Goal: Task Accomplishment & Management: Complete application form

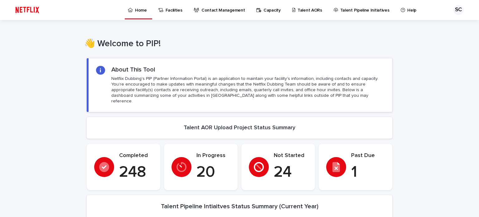
click at [304, 14] on link "Talent AORs" at bounding box center [308, 9] width 33 height 19
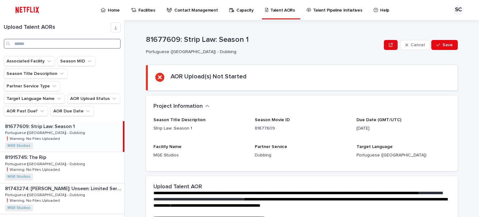
click at [26, 42] on input "Search" at bounding box center [62, 44] width 117 height 10
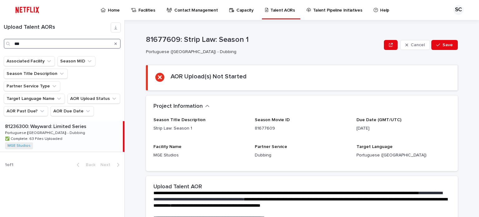
type input "***"
click at [69, 121] on div "81236300: Wayward: Limited Series 81236300: Wayward: Limited Series Portuguese …" at bounding box center [61, 136] width 123 height 31
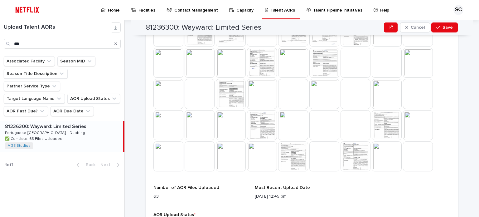
scroll to position [326, 0]
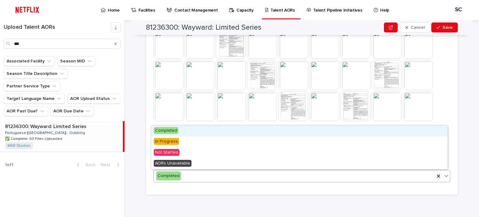
click at [182, 178] on div "Completed" at bounding box center [294, 176] width 281 height 10
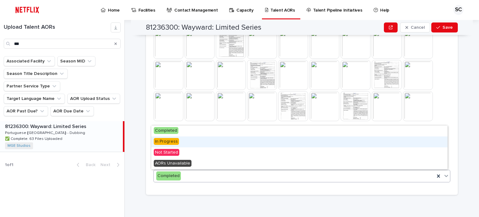
click at [185, 139] on div "In Progress" at bounding box center [299, 141] width 296 height 11
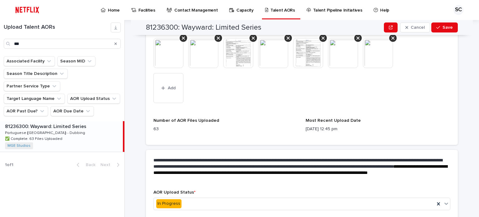
scroll to position [482, 0]
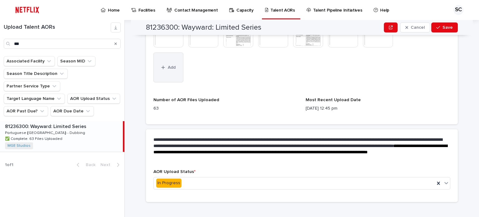
click at [172, 73] on button "Add" at bounding box center [168, 67] width 30 height 30
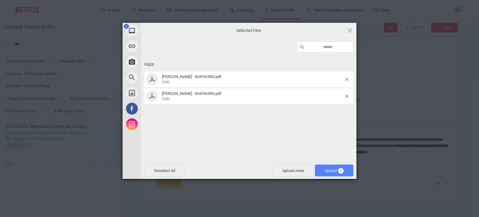
click at [329, 172] on span "Upload 2" at bounding box center [334, 170] width 19 height 5
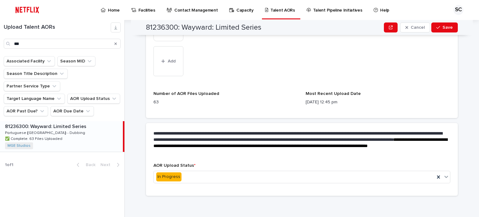
scroll to position [524, 0]
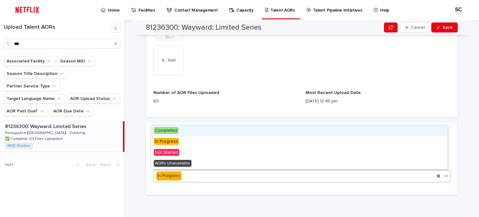
click at [232, 171] on div "In Progress" at bounding box center [294, 176] width 281 height 10
click at [231, 130] on div "Completed" at bounding box center [299, 130] width 296 height 11
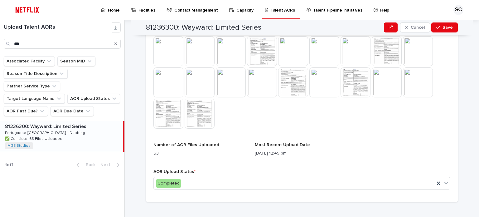
scroll to position [357, 0]
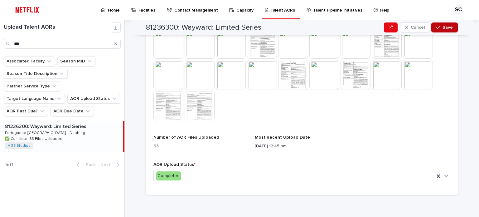
click at [449, 27] on span "Save" at bounding box center [448, 27] width 10 height 4
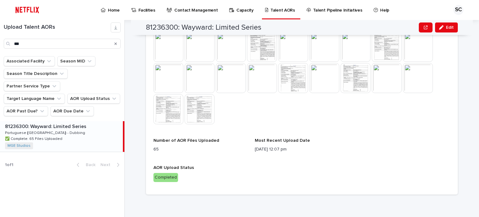
scroll to position [353, 0]
click at [116, 10] on p "Home" at bounding box center [114, 6] width 12 height 13
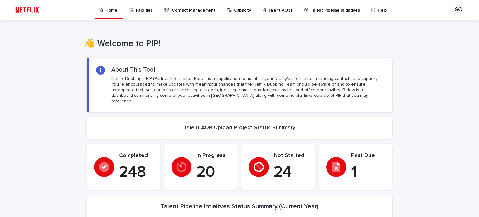
click at [281, 12] on p "Talent AORs" at bounding box center [280, 6] width 25 height 13
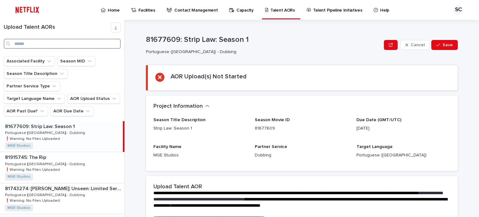
click at [52, 45] on input "Search" at bounding box center [62, 44] width 117 height 10
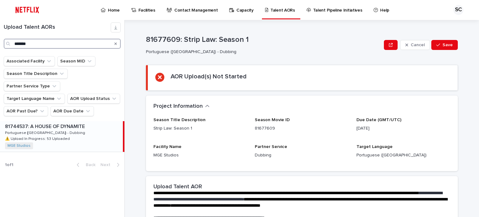
type input "*******"
click at [78, 124] on div "81744537: A HOUSE OF DYNAMITE 81744537: A HOUSE OF DYNAMITE Portuguese ([GEOGRA…" at bounding box center [61, 136] width 123 height 31
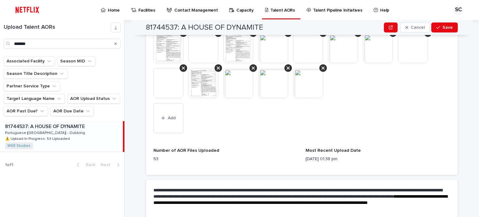
scroll to position [454, 0]
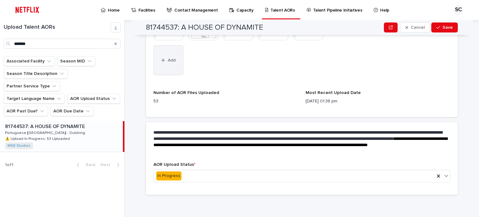
click at [168, 60] on span "Add" at bounding box center [172, 60] width 8 height 4
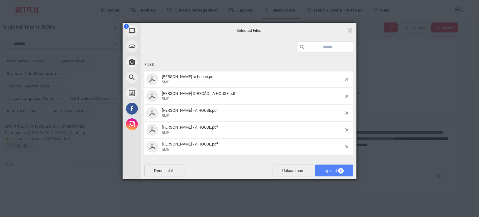
click at [327, 173] on span "Upload 5" at bounding box center [334, 170] width 38 height 12
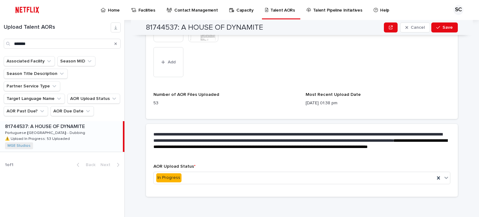
scroll to position [489, 0]
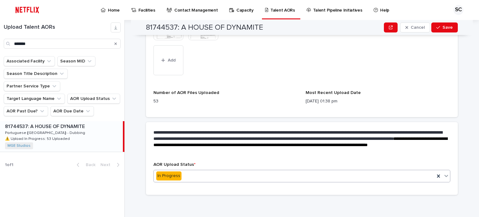
click at [201, 176] on div "In Progress" at bounding box center [294, 176] width 281 height 10
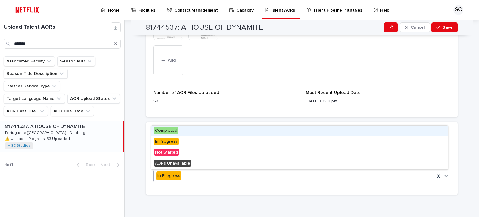
click at [196, 132] on div "Completed" at bounding box center [299, 130] width 296 height 11
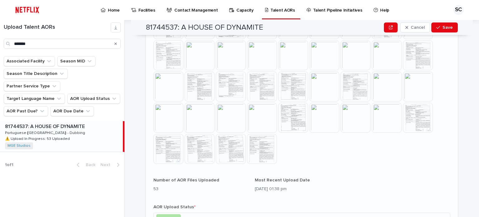
scroll to position [326, 0]
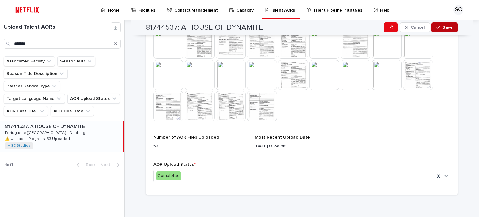
click at [448, 27] on span "Save" at bounding box center [448, 27] width 10 height 4
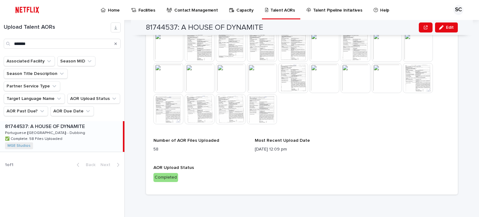
scroll to position [322, 0]
click at [116, 43] on icon "Search" at bounding box center [115, 43] width 2 height 2
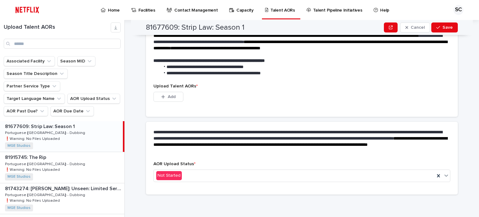
scroll to position [157, 0]
click at [50, 44] on input "Search" at bounding box center [62, 44] width 117 height 10
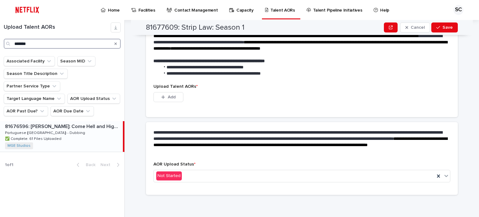
type input "*******"
drag, startPoint x: 67, startPoint y: 121, endPoint x: 189, endPoint y: 109, distance: 122.6
click at [67, 121] on div "81676596: [PERSON_NAME]: Come Hell and High Water: Season 1 81676596: [PERSON_N…" at bounding box center [61, 136] width 123 height 31
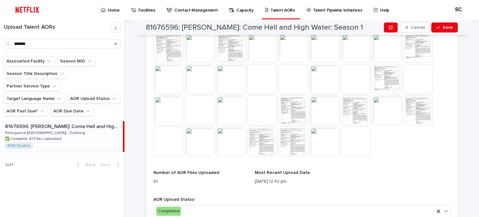
scroll to position [295, 0]
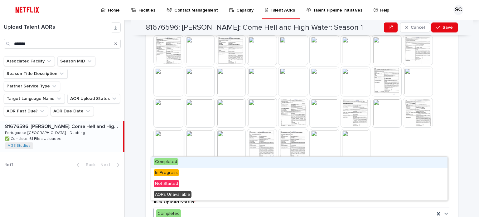
click at [196, 208] on div "Completed" at bounding box center [294, 213] width 281 height 10
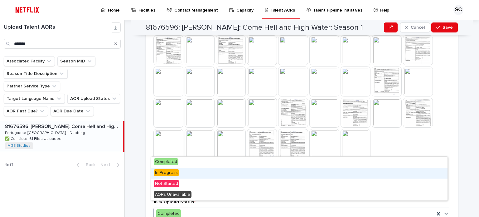
click at [187, 173] on div "In Progress" at bounding box center [299, 173] width 296 height 11
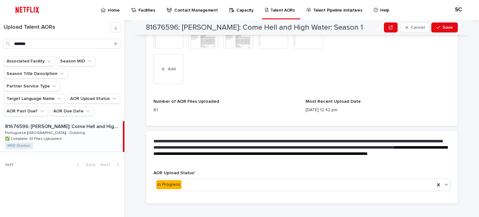
scroll to position [489, 0]
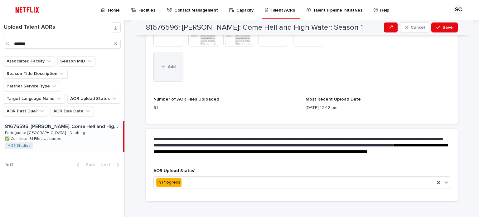
click at [164, 55] on button "Add" at bounding box center [168, 67] width 30 height 30
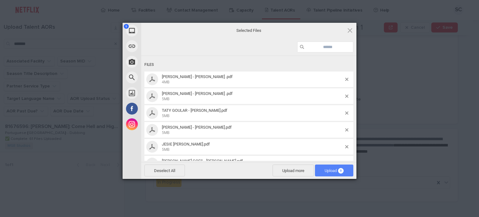
click at [321, 167] on span "Upload 9" at bounding box center [334, 170] width 38 height 12
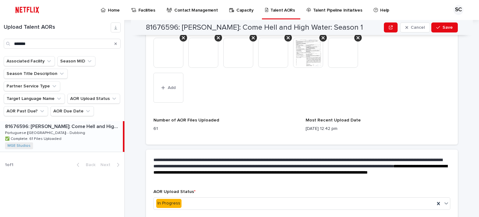
scroll to position [524, 0]
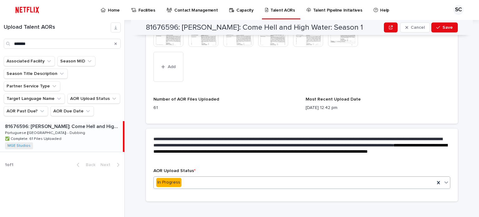
click at [185, 177] on div "In Progress" at bounding box center [294, 182] width 281 height 10
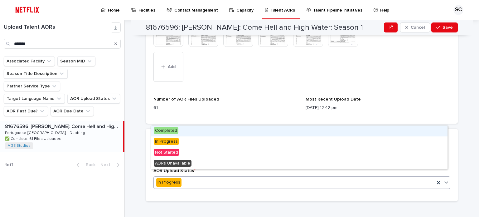
click at [187, 129] on div "Completed" at bounding box center [299, 130] width 296 height 11
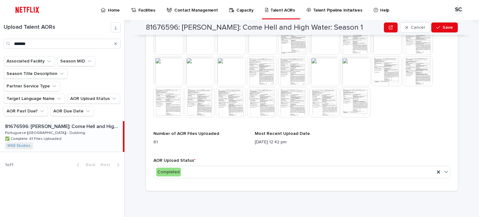
scroll to position [357, 0]
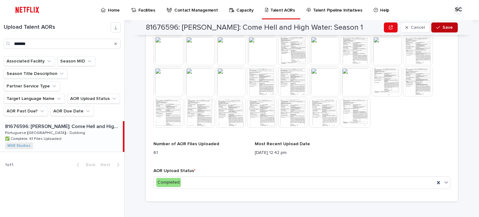
click at [449, 27] on span "Save" at bounding box center [448, 27] width 10 height 4
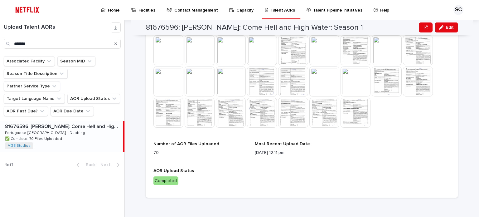
scroll to position [353, 0]
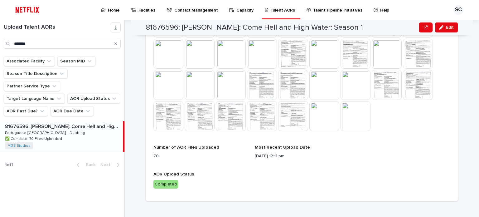
click at [319, 198] on div "**********" at bounding box center [302, 21] width 312 height 372
click at [112, 8] on p "Home" at bounding box center [114, 6] width 12 height 13
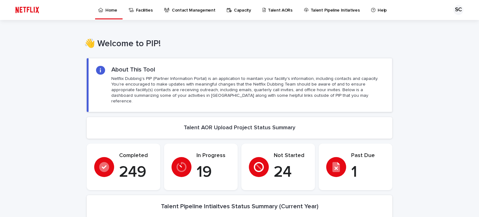
click at [351, 165] on p "1" at bounding box center [368, 172] width 34 height 19
click at [268, 13] on p "Talent AORs" at bounding box center [280, 6] width 25 height 13
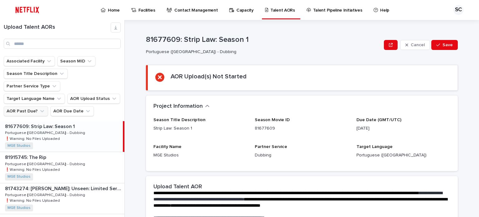
click at [35, 106] on button "AOR Past Due?" at bounding box center [26, 111] width 44 height 10
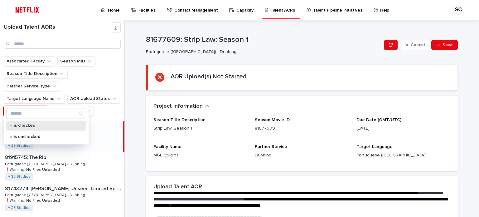
click at [35, 125] on p "is checked" at bounding box center [45, 125] width 62 height 4
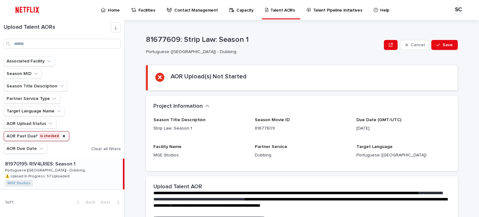
click at [77, 168] on div "81970195: RIV4LRIES: Season 1 81970195: RIV4LRIES: Season 1 Portuguese ([GEOGRA…" at bounding box center [61, 173] width 123 height 31
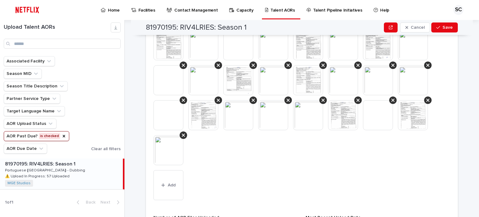
scroll to position [406, 0]
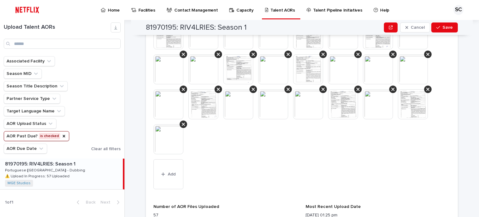
click at [339, 151] on div at bounding box center [301, 20] width 297 height 280
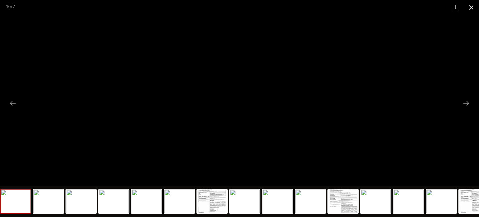
click at [468, 7] on button "Close gallery" at bounding box center [472, 7] width 16 height 15
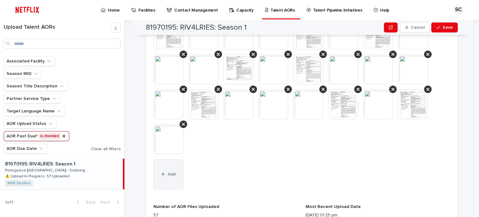
click at [158, 176] on button "Add" at bounding box center [168, 174] width 30 height 30
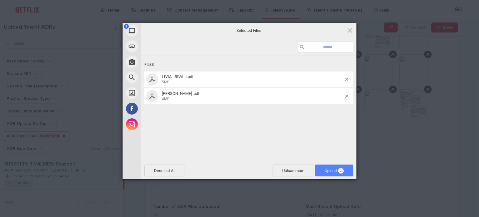
click at [327, 172] on span "Upload 2" at bounding box center [334, 170] width 19 height 5
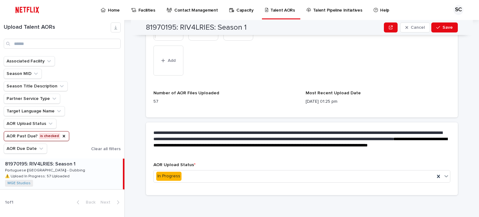
scroll to position [519, 0]
click at [441, 26] on button "Save" at bounding box center [444, 27] width 27 height 10
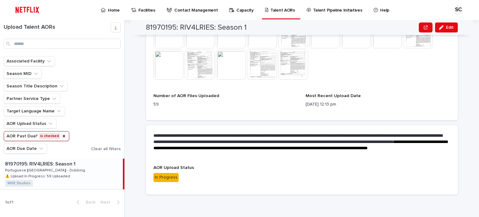
scroll to position [422, 0]
click at [353, 202] on div "**********" at bounding box center [305, 118] width 347 height 197
click at [108, 7] on p "Home" at bounding box center [114, 6] width 12 height 13
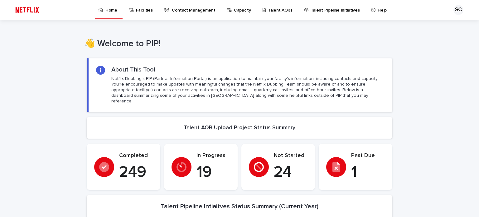
click at [272, 10] on p "Talent AORs" at bounding box center [280, 6] width 25 height 13
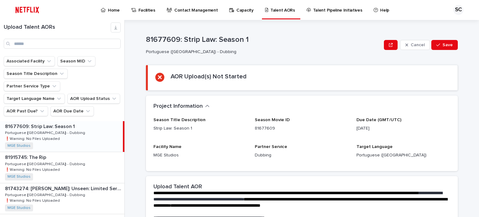
click at [315, 95] on div "Project Information •••" at bounding box center [302, 106] width 312 height 22
click at [48, 45] on input "Search" at bounding box center [62, 44] width 117 height 10
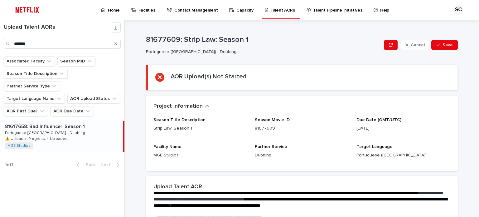
click at [92, 121] on div "81617658: Bad Influencer: Season 1 81617658: Bad Influencer: Season 1 Portugues…" at bounding box center [61, 136] width 123 height 31
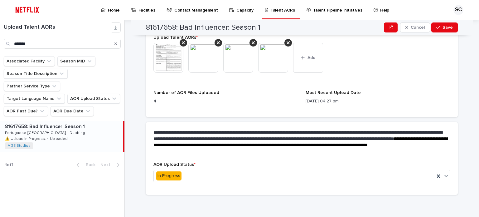
scroll to position [118, 0]
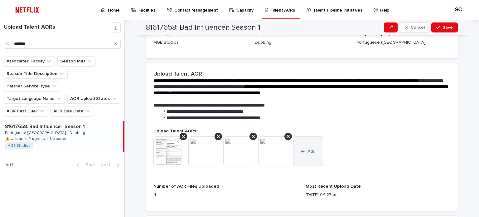
drag, startPoint x: 309, startPoint y: 161, endPoint x: 305, endPoint y: 164, distance: 6.0
click at [310, 161] on button "Add" at bounding box center [308, 151] width 30 height 30
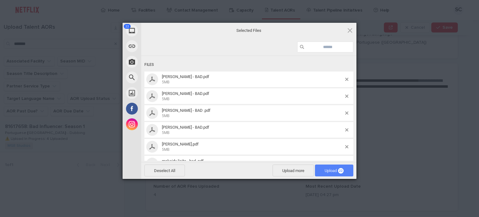
click at [334, 170] on span "Upload 22" at bounding box center [334, 170] width 19 height 5
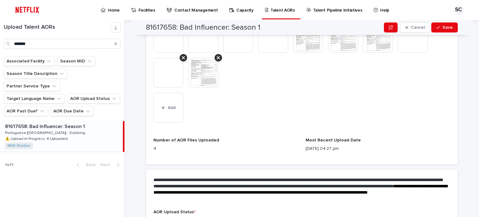
scroll to position [349, 0]
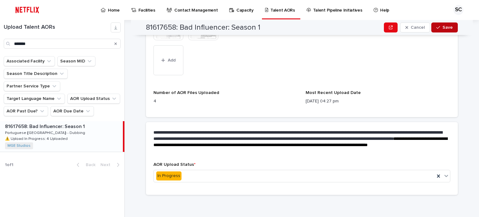
click at [444, 28] on span "Save" at bounding box center [448, 27] width 10 height 4
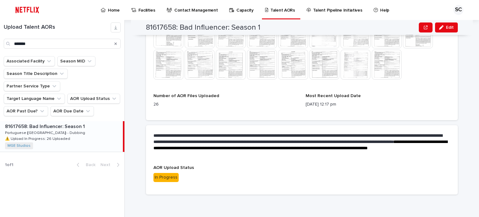
scroll to position [267, 0]
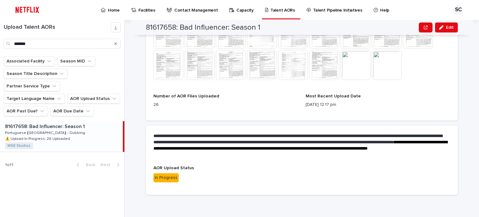
click at [337, 172] on div "In Progress" at bounding box center [301, 177] width 297 height 10
drag, startPoint x: 49, startPoint y: 43, endPoint x: 0, endPoint y: 27, distance: 51.2
click at [0, 27] on div "Upload Talent AORs *******" at bounding box center [62, 35] width 124 height 26
type input "***"
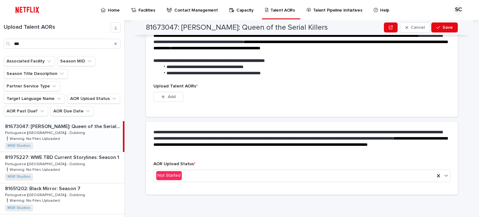
click at [87, 121] on div "81673047: [PERSON_NAME]: Queen of the Serial Killers 81673047: [PERSON_NAME]: Q…" at bounding box center [61, 136] width 123 height 31
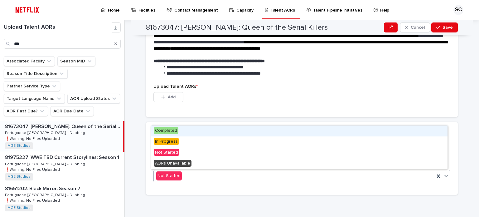
click at [186, 171] on div "Not Started" at bounding box center [294, 176] width 281 height 10
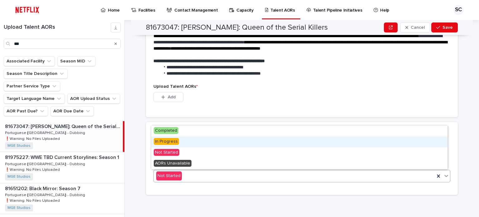
click at [182, 143] on div "In Progress" at bounding box center [299, 141] width 296 height 11
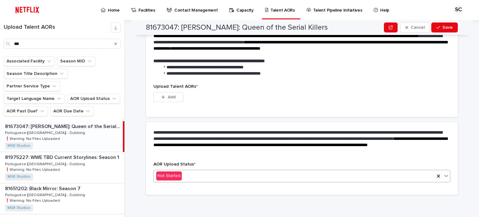
scroll to position [126, 0]
click at [177, 98] on button "Add" at bounding box center [168, 97] width 30 height 10
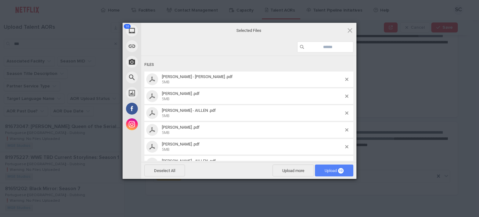
click at [339, 174] on span "Upload 10" at bounding box center [334, 170] width 38 height 12
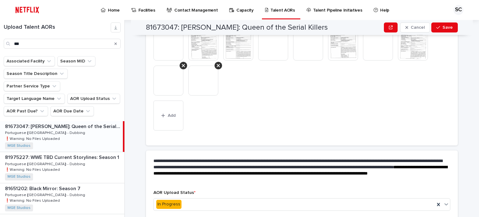
scroll to position [224, 0]
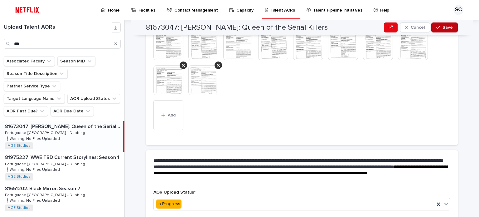
click at [437, 27] on icon "button" at bounding box center [438, 27] width 4 height 3
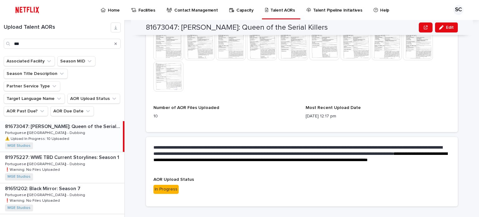
scroll to position [209, 0]
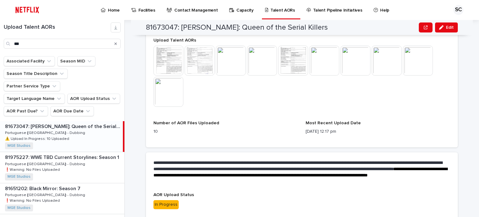
click at [114, 45] on div "Search" at bounding box center [116, 44] width 10 height 10
click at [116, 42] on icon "Search" at bounding box center [115, 44] width 2 height 4
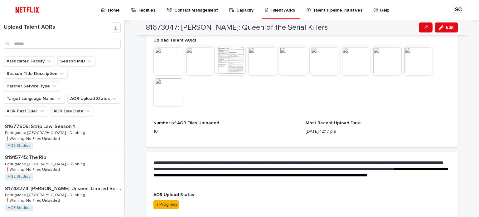
drag, startPoint x: 463, startPoint y: 113, endPoint x: 14, endPoint y: 16, distance: 458.6
click at [462, 113] on div "**********" at bounding box center [305, 118] width 347 height 197
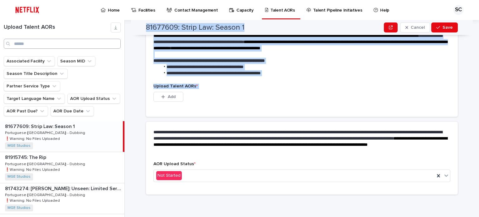
scroll to position [157, 0]
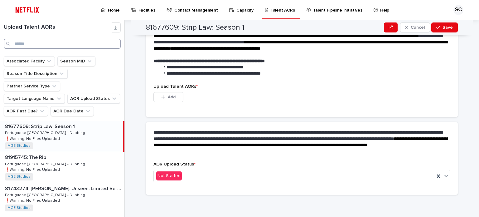
click at [26, 43] on input "Search" at bounding box center [62, 44] width 117 height 10
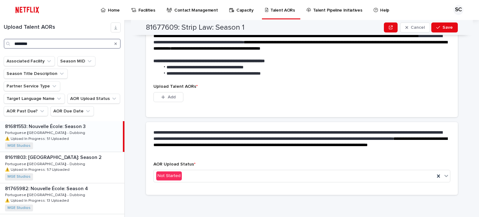
type input "********"
click at [90, 123] on div "81681553: Nouvelle École: Season 3 81681553: Nouvelle École: Season 3 Portugues…" at bounding box center [61, 136] width 123 height 31
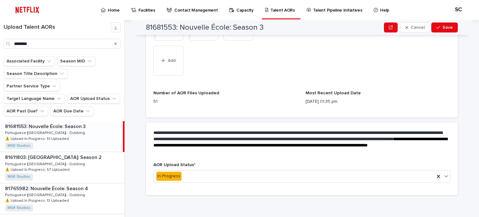
scroll to position [454, 0]
click at [170, 58] on span "Add" at bounding box center [172, 60] width 8 height 4
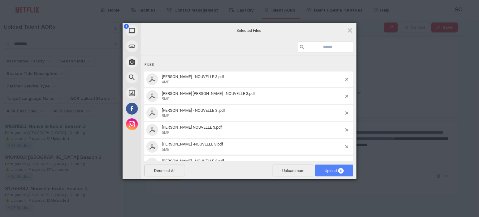
click at [332, 168] on span "Upload 8" at bounding box center [334, 170] width 38 height 12
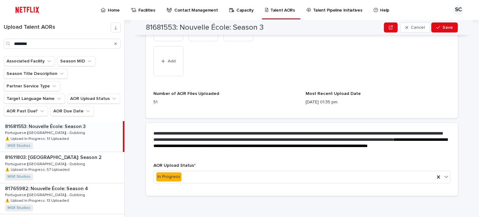
scroll to position [489, 0]
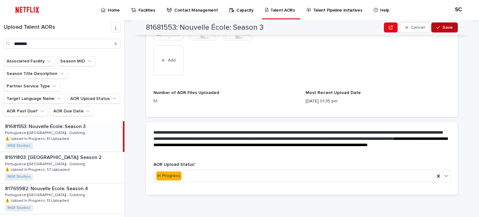
click at [447, 28] on span "Save" at bounding box center [448, 27] width 10 height 4
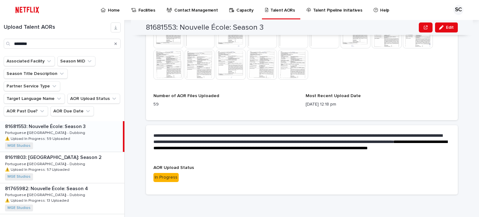
scroll to position [392, 0]
click at [463, 154] on div "**********" at bounding box center [305, 118] width 347 height 197
click at [116, 46] on button "Search" at bounding box center [115, 44] width 2 height 10
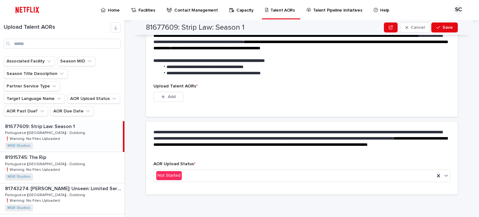
scroll to position [157, 0]
click at [460, 97] on div "**********" at bounding box center [305, 118] width 347 height 197
click at [44, 45] on input "Search" at bounding box center [62, 44] width 117 height 10
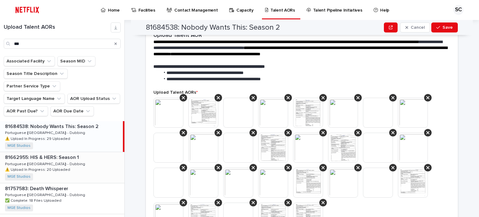
scroll to position [349, 0]
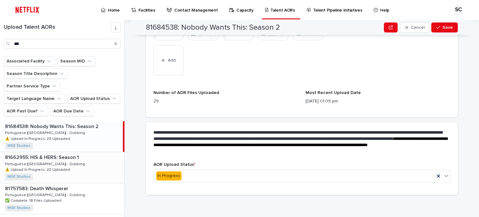
click at [86, 153] on div "81662955: HIS & HERS: Season 1 81662955: HIS & HERS: Season 1 Portuguese ([GEOG…" at bounding box center [62, 167] width 124 height 31
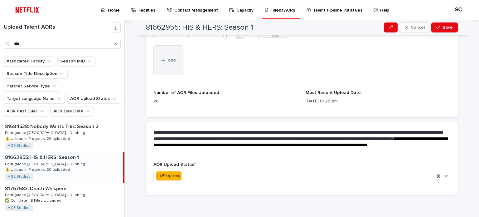
click at [179, 68] on button "Add" at bounding box center [168, 60] width 30 height 30
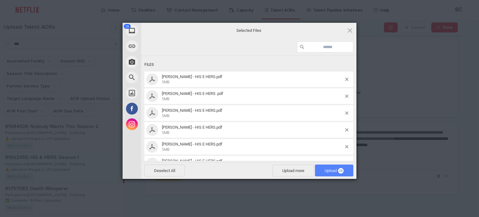
click at [333, 172] on span "Upload 28" at bounding box center [334, 170] width 19 height 5
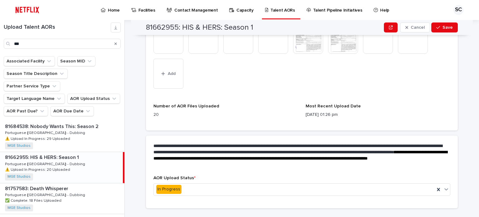
scroll to position [419, 0]
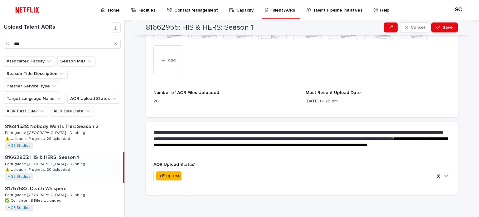
drag, startPoint x: 443, startPoint y: 28, endPoint x: 433, endPoint y: 36, distance: 12.9
click at [443, 27] on span "Save" at bounding box center [448, 27] width 10 height 4
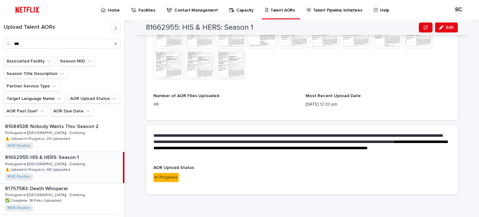
scroll to position [361, 0]
drag, startPoint x: 314, startPoint y: 164, endPoint x: 68, endPoint y: 75, distance: 261.8
click at [311, 162] on div "**********" at bounding box center [302, 145] width 312 height 40
drag, startPoint x: 10, startPoint y: 40, endPoint x: 0, endPoint y: 38, distance: 10.1
click at [0, 38] on div "Upload Talent AORs ***" at bounding box center [62, 35] width 124 height 26
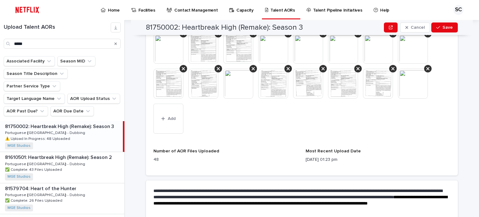
click at [81, 121] on div "81750002: Heartbreak High (Remake): Season 3 81750002: Heartbreak High (Remake)…" at bounding box center [61, 136] width 123 height 31
click at [174, 121] on button "Add" at bounding box center [168, 119] width 30 height 30
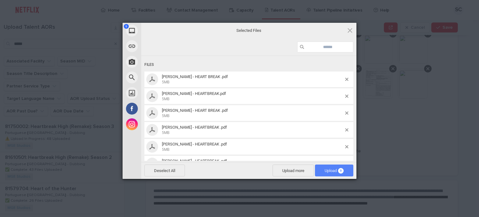
click at [329, 170] on span "Upload 9" at bounding box center [334, 170] width 19 height 5
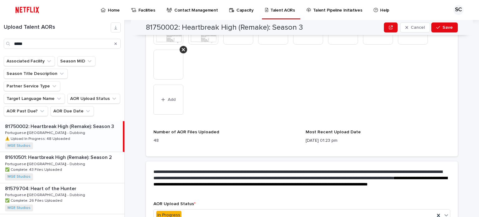
scroll to position [454, 0]
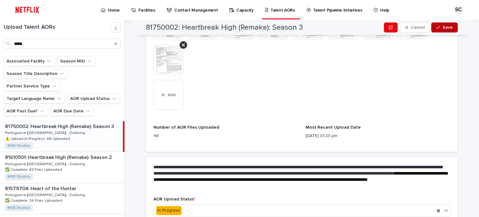
click at [450, 27] on span "Save" at bounding box center [448, 27] width 10 height 4
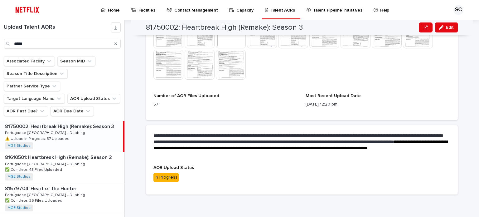
scroll to position [392, 0]
click at [376, 172] on div "In Progress" at bounding box center [301, 177] width 297 height 10
drag, startPoint x: 46, startPoint y: 42, endPoint x: 0, endPoint y: 40, distance: 45.6
click at [0, 40] on div "Upload Talent AORs *****" at bounding box center [62, 35] width 124 height 26
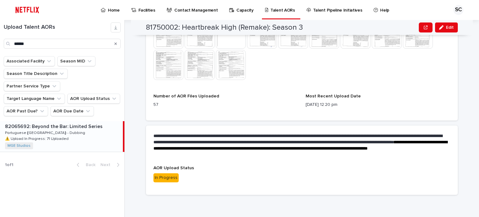
click at [87, 122] on div "82065692: Beyond the Bar: Limited Series 82065692: Beyond the Bar: Limited Seri…" at bounding box center [61, 136] width 123 height 31
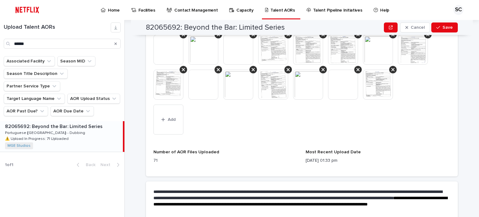
scroll to position [468, 0]
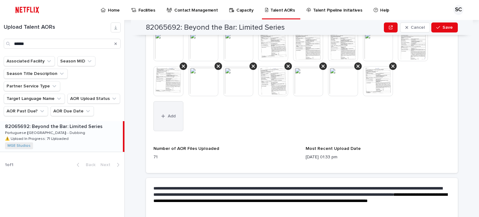
click at [175, 119] on button "Add" at bounding box center [168, 116] width 30 height 30
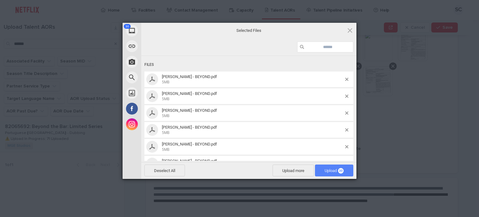
click at [331, 174] on span "Upload 30" at bounding box center [334, 170] width 38 height 12
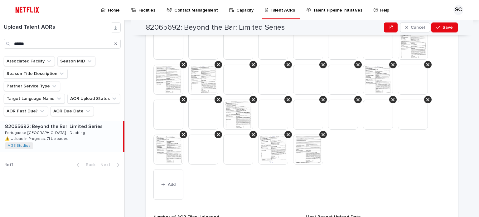
scroll to position [655, 0]
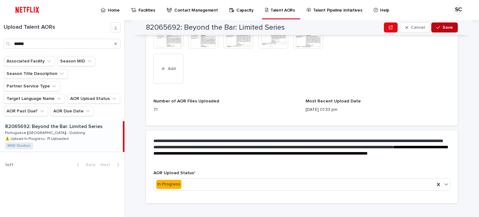
click at [441, 26] on div "button" at bounding box center [439, 27] width 6 height 4
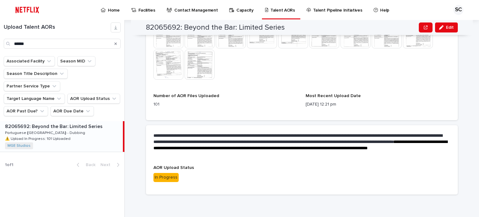
scroll to position [548, 0]
click at [16, 158] on p "1 of 1" at bounding box center [9, 164] width 18 height 15
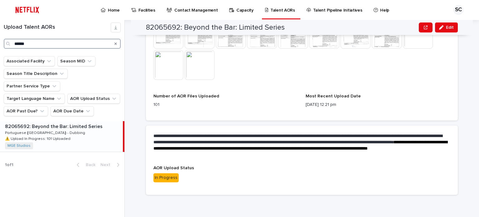
drag, startPoint x: 30, startPoint y: 41, endPoint x: 0, endPoint y: 35, distance: 30.9
click at [0, 35] on div "Upload Talent AORs ******" at bounding box center [62, 35] width 124 height 26
click at [83, 122] on div "81902052: Winx Club: The Magic Is Back: Season 1 81902052: Winx Club: The Magic…" at bounding box center [61, 136] width 123 height 31
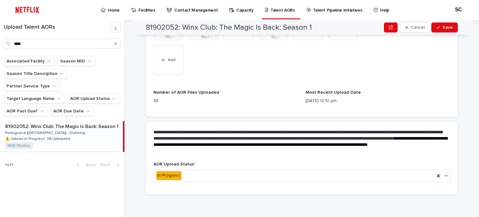
scroll to position [384, 0]
click at [161, 51] on button "Add" at bounding box center [168, 60] width 30 height 30
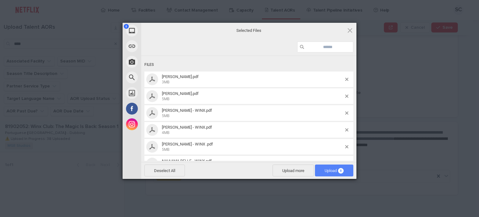
click at [320, 171] on span "Upload 8" at bounding box center [334, 170] width 38 height 12
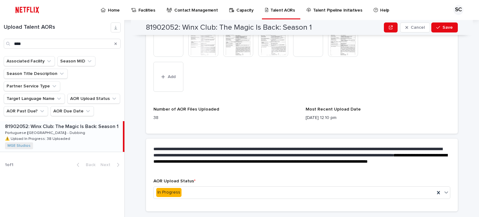
scroll to position [419, 0]
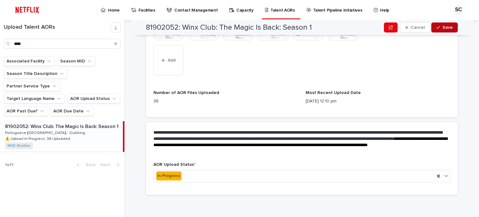
click at [443, 27] on span "Save" at bounding box center [448, 27] width 10 height 4
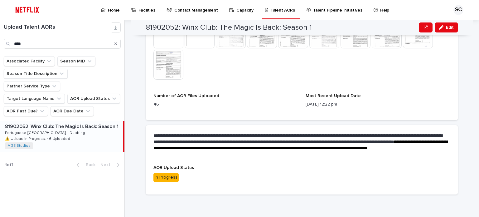
scroll to position [361, 0]
click at [22, 157] on div "1 of 1 Back Next" at bounding box center [62, 165] width 124 height 16
drag, startPoint x: 36, startPoint y: 40, endPoint x: 6, endPoint y: 42, distance: 30.3
click at [6, 42] on div "****" at bounding box center [62, 44] width 117 height 10
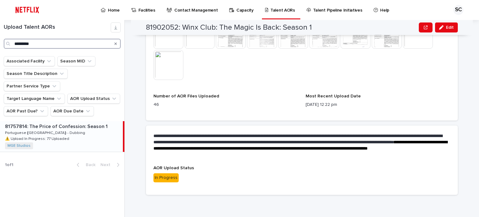
type input "*********"
click at [77, 121] on div "81757814: The Price of Confession: Season 1 81757814: The Price of Confession: …" at bounding box center [61, 136] width 123 height 31
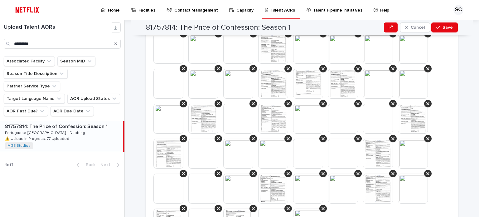
scroll to position [548, 0]
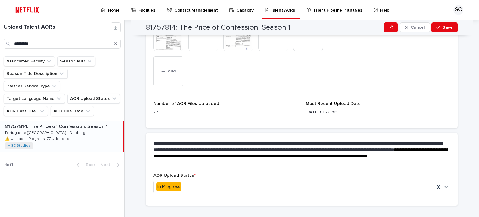
drag, startPoint x: 176, startPoint y: 78, endPoint x: 186, endPoint y: 95, distance: 19.6
click at [176, 77] on button "Add" at bounding box center [168, 71] width 30 height 30
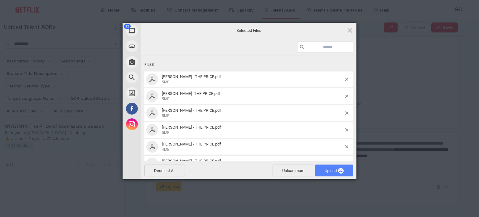
click at [329, 168] on span "Upload 22" at bounding box center [334, 170] width 19 height 5
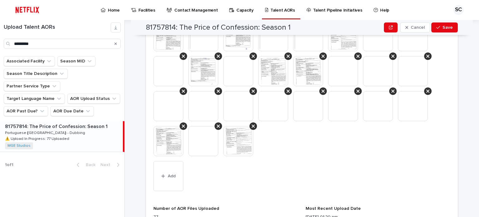
scroll to position [664, 0]
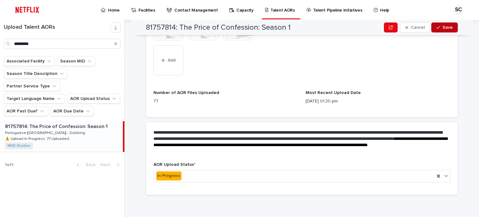
click at [438, 25] on icon "button" at bounding box center [438, 27] width 4 height 4
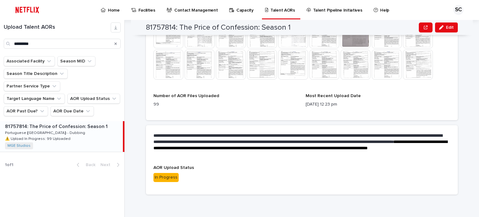
scroll to position [517, 0]
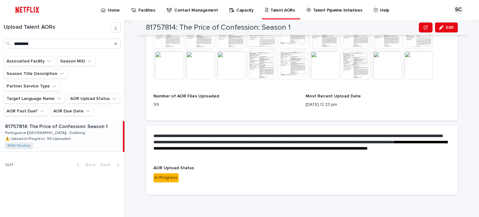
drag, startPoint x: 462, startPoint y: 138, endPoint x: 459, endPoint y: 138, distance: 3.1
click at [462, 138] on div "**********" at bounding box center [305, 118] width 347 height 197
click at [114, 41] on button "Search" at bounding box center [115, 44] width 2 height 10
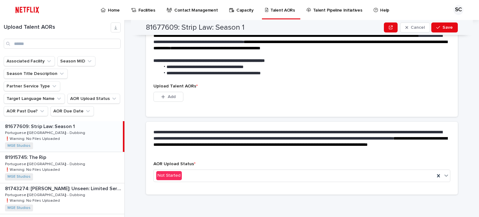
scroll to position [157, 0]
click at [317, 155] on div "**********" at bounding box center [302, 142] width 312 height 40
click at [46, 46] on input "Search" at bounding box center [62, 44] width 117 height 10
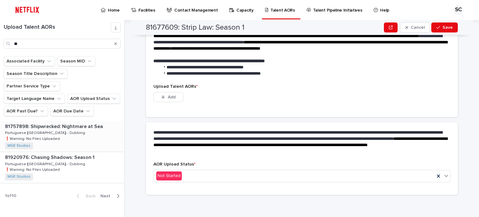
drag, startPoint x: 64, startPoint y: 119, endPoint x: 91, endPoint y: 122, distance: 27.7
click at [64, 121] on div "81757898: Shipwrecked: Nightmare at Sea 81757898: Shipwrecked: Nightmare at Sea…" at bounding box center [62, 136] width 124 height 31
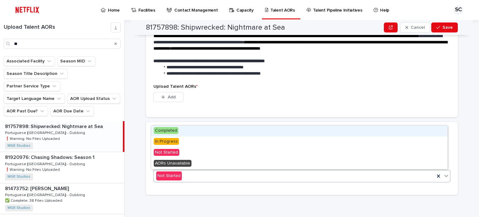
click at [183, 170] on div "Not Started" at bounding box center [301, 176] width 297 height 12
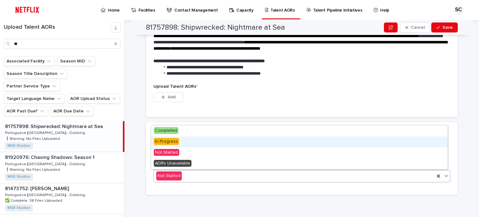
click at [187, 142] on div "In Progress" at bounding box center [299, 141] width 296 height 11
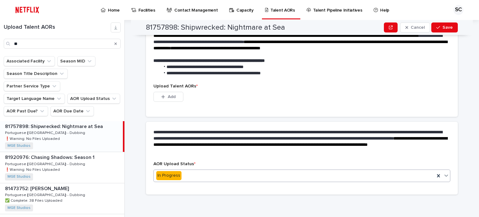
scroll to position [126, 0]
click at [178, 96] on button "Add" at bounding box center [168, 97] width 30 height 10
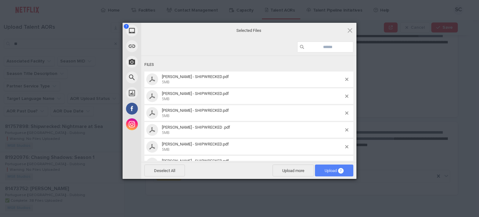
click at [337, 170] on span "Upload 7" at bounding box center [334, 170] width 19 height 5
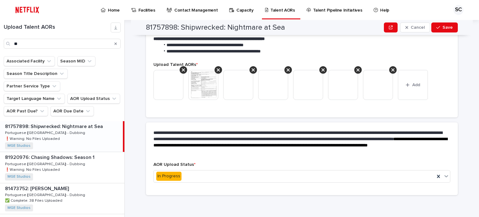
scroll to position [185, 0]
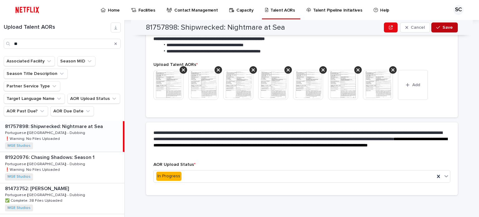
click at [447, 27] on span "Save" at bounding box center [448, 27] width 10 height 4
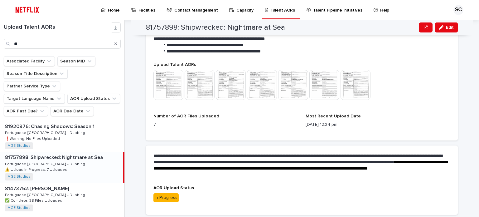
scroll to position [191, 0]
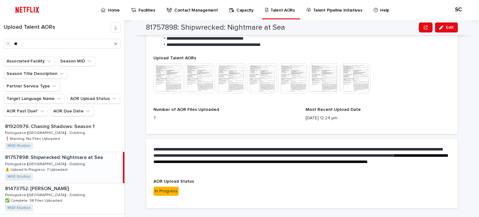
click at [473, 96] on div "**********" at bounding box center [305, 118] width 347 height 197
drag, startPoint x: 24, startPoint y: 43, endPoint x: 1, endPoint y: 40, distance: 23.3
click at [1, 40] on div "Upload Talent AORs **" at bounding box center [62, 35] width 124 height 26
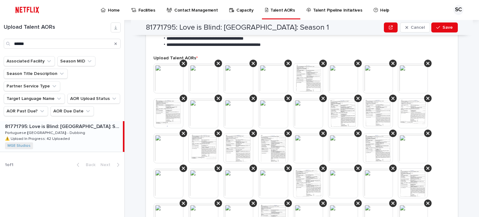
click at [68, 129] on div "81771795: Love is Blind: [GEOGRAPHIC_DATA]: Season 1 81771795: Love is Blind: […" at bounding box center [61, 136] width 123 height 31
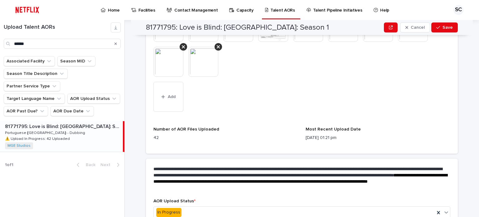
scroll to position [357, 0]
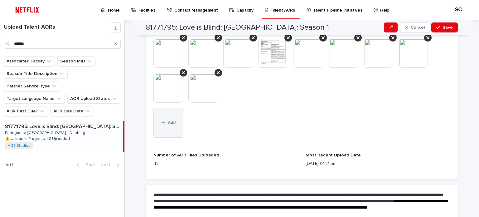
drag, startPoint x: 164, startPoint y: 120, endPoint x: 180, endPoint y: 129, distance: 18.6
click at [165, 120] on button "Add" at bounding box center [168, 123] width 30 height 30
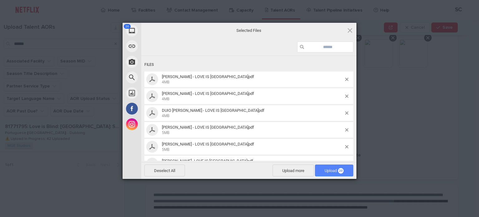
click at [316, 168] on span "Upload 20" at bounding box center [334, 170] width 38 height 12
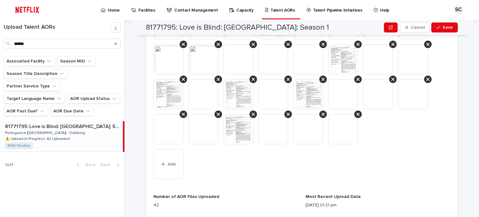
scroll to position [450, 0]
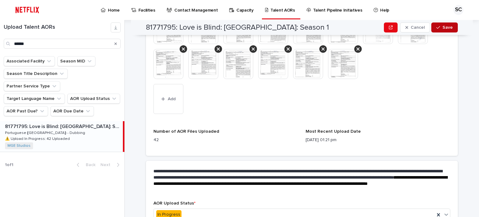
click at [446, 31] on button "Save" at bounding box center [444, 27] width 27 height 10
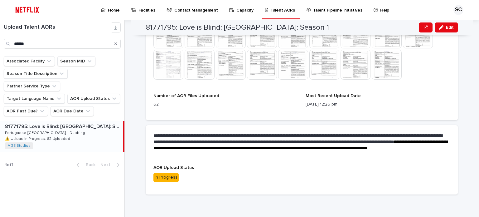
scroll to position [392, 0]
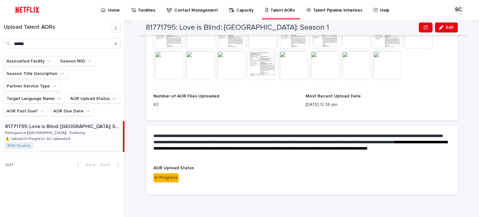
click at [22, 161] on div "Upload Talent AORs ****** Associated Facility Season MID Season Title Descripti…" at bounding box center [62, 118] width 125 height 197
drag, startPoint x: 21, startPoint y: 38, endPoint x: 0, endPoint y: 30, distance: 22.7
click at [0, 30] on div "Upload Talent AORs ******" at bounding box center [62, 35] width 124 height 26
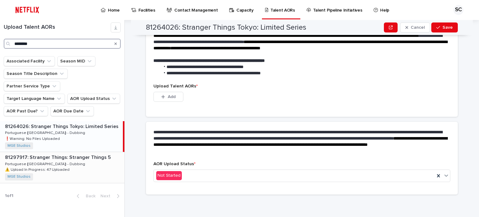
scroll to position [157, 0]
click at [88, 153] on div "81297917: Stranger Things: Stranger Things 5 81297917: Stranger Things: Strange…" at bounding box center [62, 167] width 124 height 31
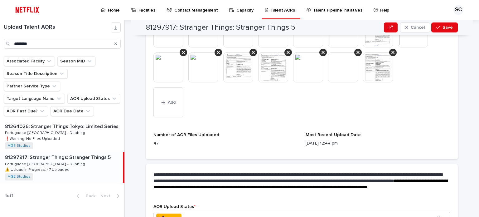
scroll to position [388, 0]
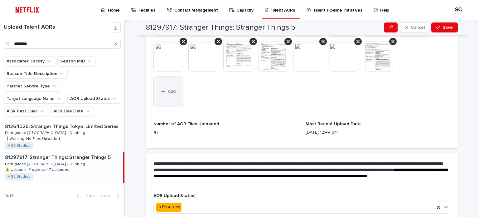
click at [172, 99] on button "Add" at bounding box center [168, 91] width 30 height 30
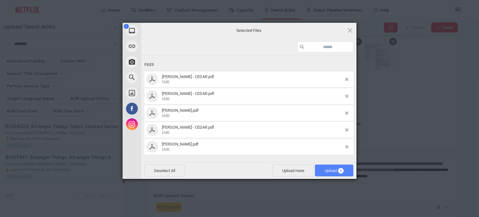
click at [332, 169] on span "Upload 5" at bounding box center [334, 170] width 19 height 5
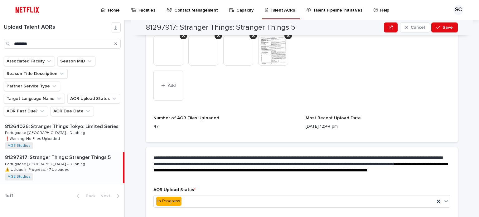
scroll to position [454, 0]
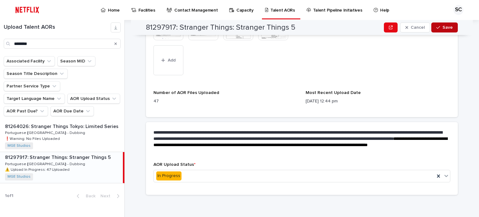
click at [445, 27] on span "Save" at bounding box center [448, 27] width 10 height 4
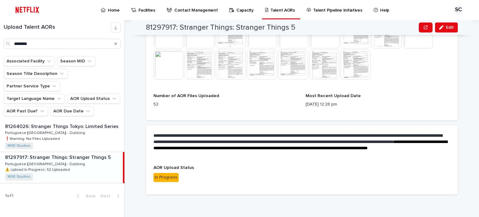
scroll to position [361, 0]
click at [27, 43] on input "********" at bounding box center [62, 44] width 117 height 10
drag, startPoint x: 37, startPoint y: 44, endPoint x: 0, endPoint y: 29, distance: 39.7
click at [0, 29] on div "Upload Talent AORs ********" at bounding box center [62, 35] width 124 height 26
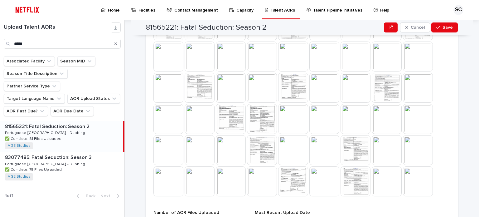
drag, startPoint x: 99, startPoint y: 159, endPoint x: 153, endPoint y: 157, distance: 54.6
click at [99, 159] on div "83077485: Fatal Seduction: Season 3 83077485: Fatal Seduction: Season 3 Portugu…" at bounding box center [62, 167] width 124 height 31
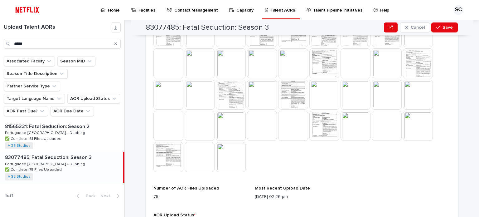
scroll to position [424, 0]
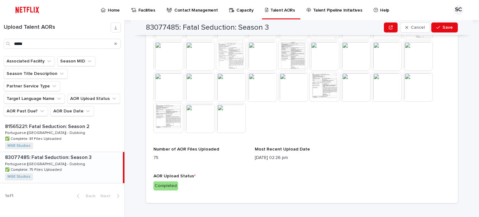
click at [16, 188] on p "1 of 1" at bounding box center [9, 195] width 18 height 15
drag, startPoint x: 31, startPoint y: 40, endPoint x: 1, endPoint y: 35, distance: 30.1
click at [1, 35] on div "Upload Talent AORs *****" at bounding box center [62, 35] width 124 height 26
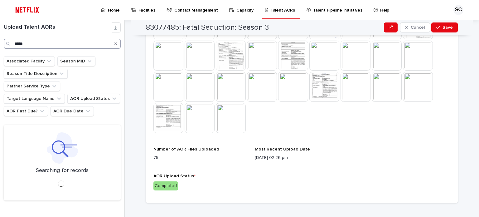
type input "*****"
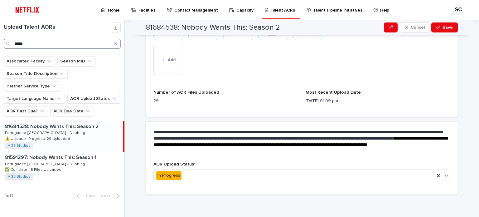
scroll to position [349, 0]
click at [90, 128] on div "81684538: Nobody Wants This: Season 2 81684538: Nobody Wants This: Season 2 Por…" at bounding box center [61, 136] width 123 height 31
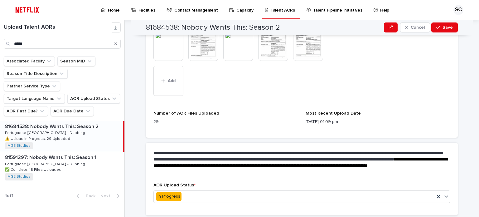
scroll to position [318, 0]
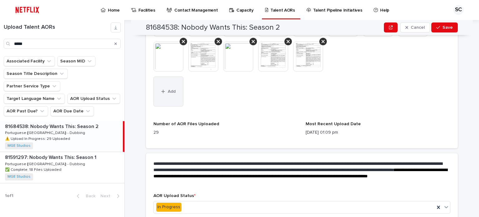
click at [170, 98] on button "Add" at bounding box center [168, 91] width 30 height 30
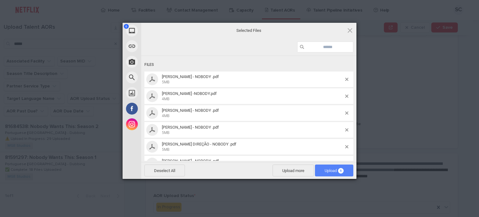
click at [333, 169] on span "Upload 6" at bounding box center [334, 170] width 19 height 5
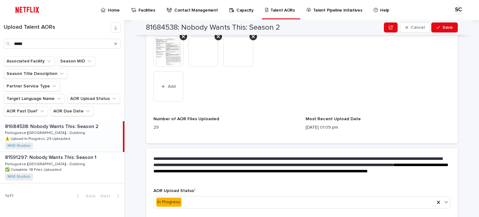
scroll to position [384, 0]
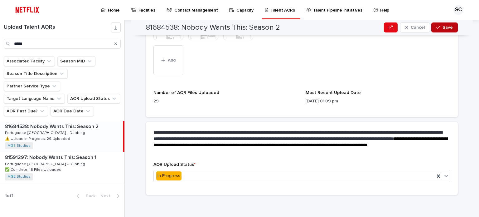
click at [447, 23] on button "Save" at bounding box center [444, 27] width 27 height 10
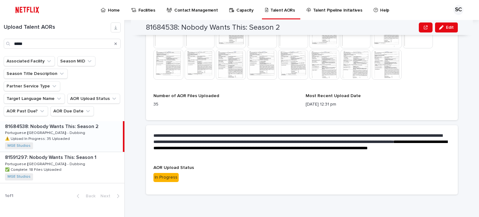
scroll to position [298, 0]
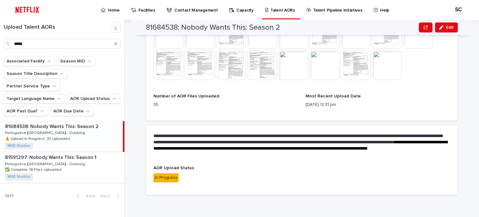
click at [314, 198] on div "**********" at bounding box center [302, 41] width 312 height 316
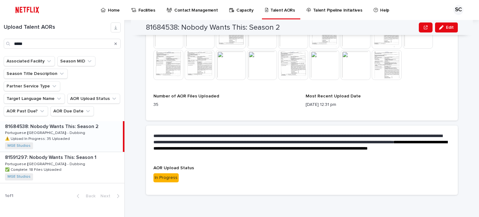
click at [118, 11] on p "Home" at bounding box center [114, 6] width 12 height 13
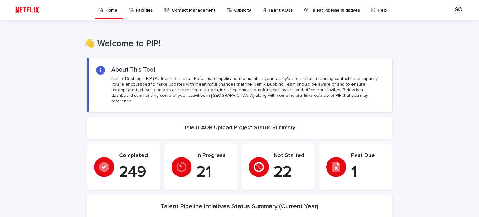
click at [274, 12] on p "Talent AORs" at bounding box center [280, 6] width 25 height 13
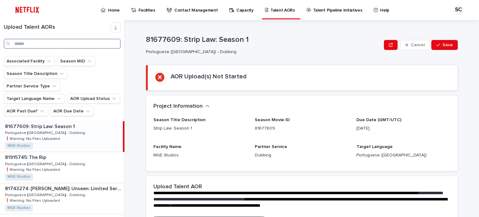
click at [46, 42] on input "Search" at bounding box center [62, 44] width 117 height 10
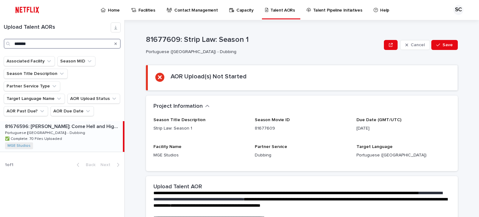
type input "*******"
drag, startPoint x: 80, startPoint y: 121, endPoint x: 95, endPoint y: 118, distance: 15.8
click at [79, 121] on div "81676596: [PERSON_NAME]: Come Hell and High Water: Season 1 81676596: [PERSON_N…" at bounding box center [61, 136] width 123 height 31
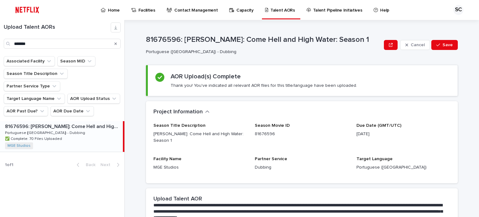
drag, startPoint x: 324, startPoint y: 100, endPoint x: 227, endPoint y: 48, distance: 110.2
click at [324, 99] on div "Loading... Saving… AOR Upload(s) Complete Thank you! You've indicated all relev…" at bounding box center [302, 83] width 312 height 36
click at [110, 7] on p "Home" at bounding box center [114, 6] width 12 height 13
